Goal: Transaction & Acquisition: Purchase product/service

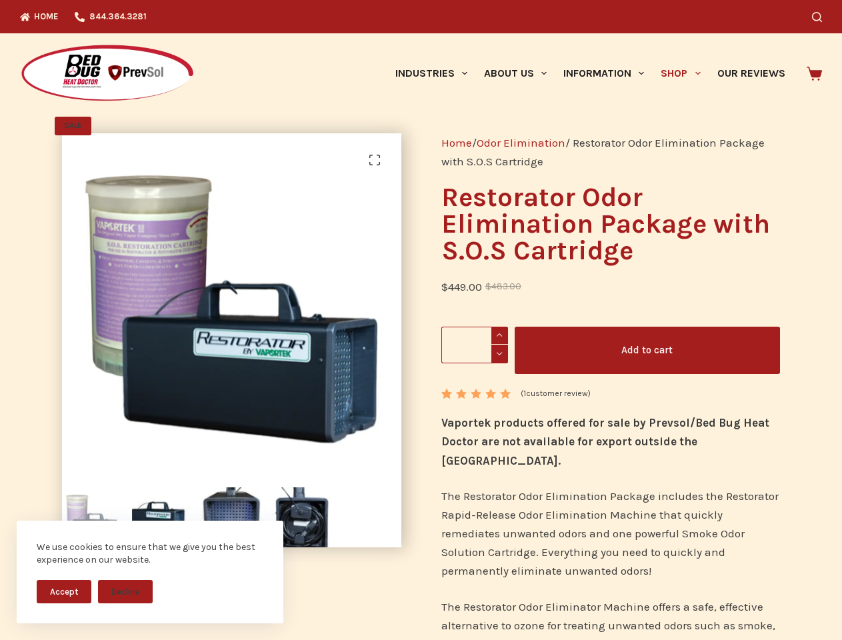
click at [64, 592] on button "Accept" at bounding box center [64, 591] width 55 height 23
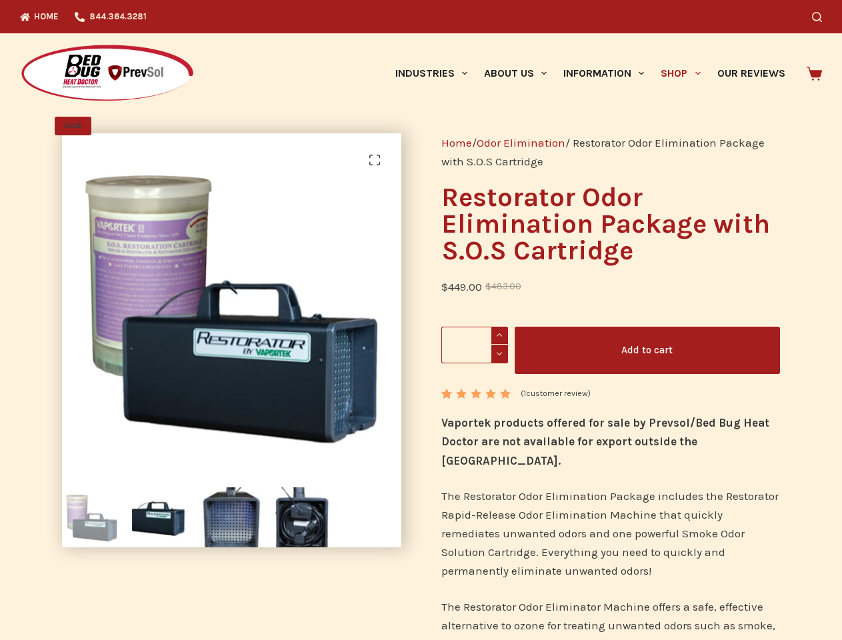
click at [125, 592] on button "Decline" at bounding box center [125, 601] width 55 height 23
click at [822, 17] on icon "Search" at bounding box center [817, 17] width 10 height 10
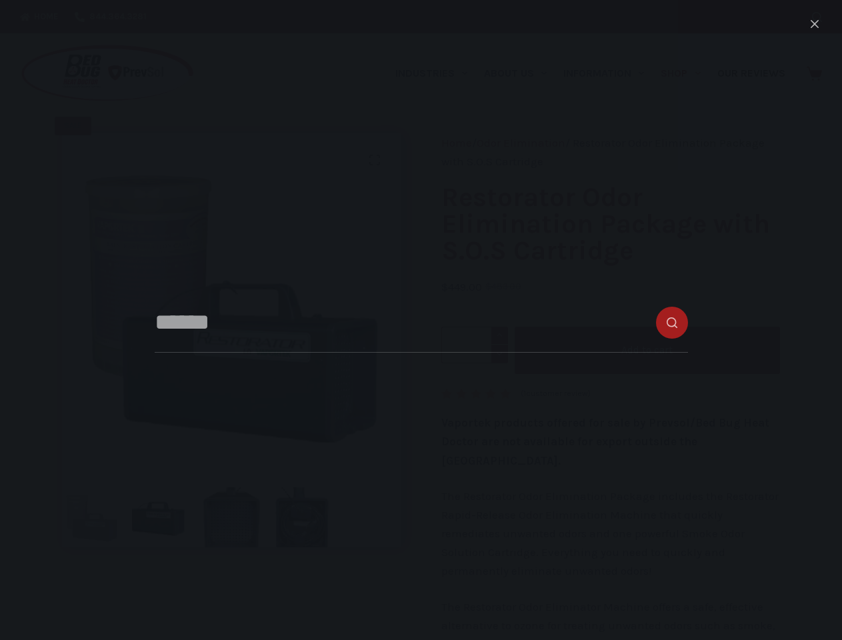
click at [436, 73] on link "Industries" at bounding box center [431, 73] width 89 height 80
